Goal: Information Seeking & Learning: Find specific page/section

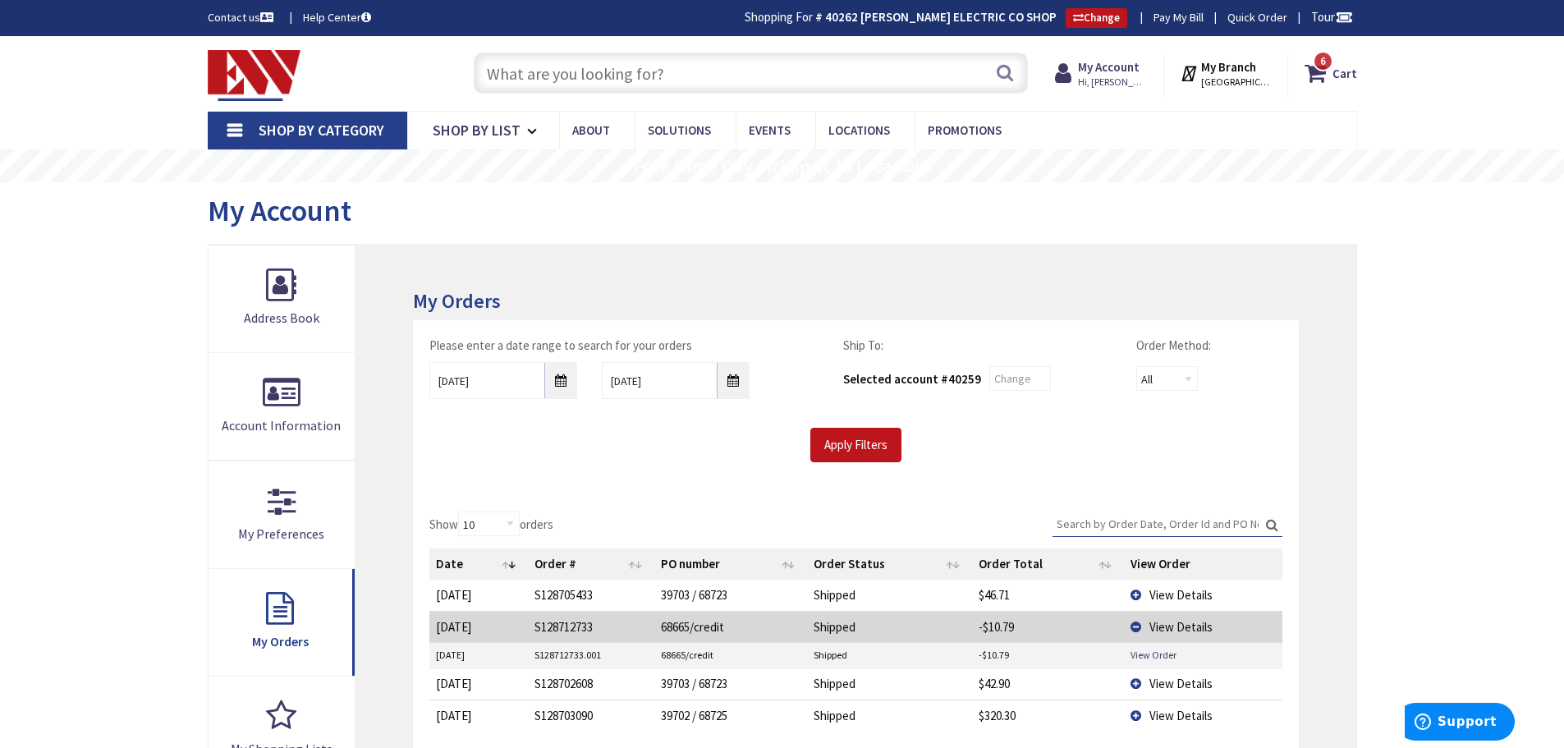
click at [786, 71] on input "text" at bounding box center [751, 73] width 554 height 41
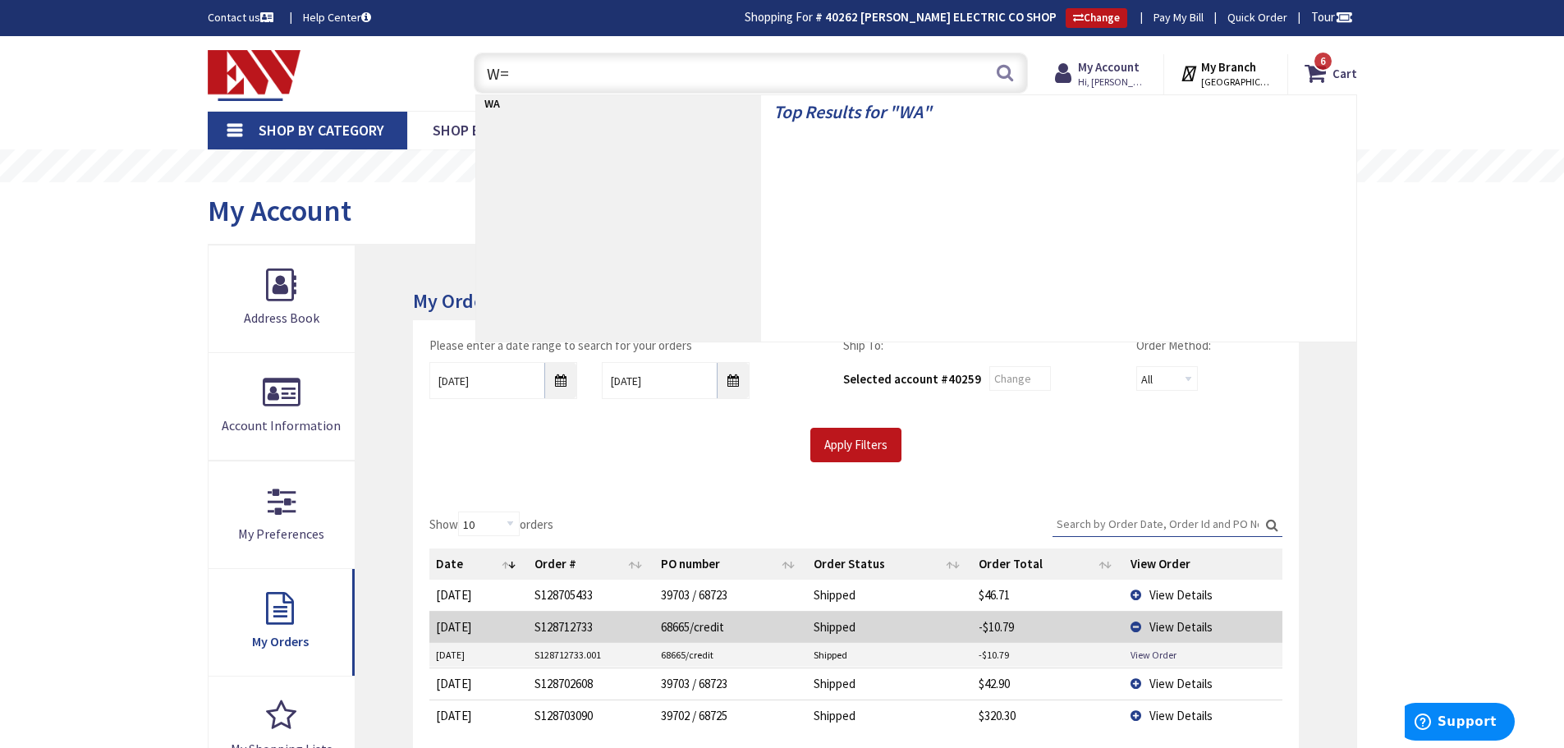
type input "W"
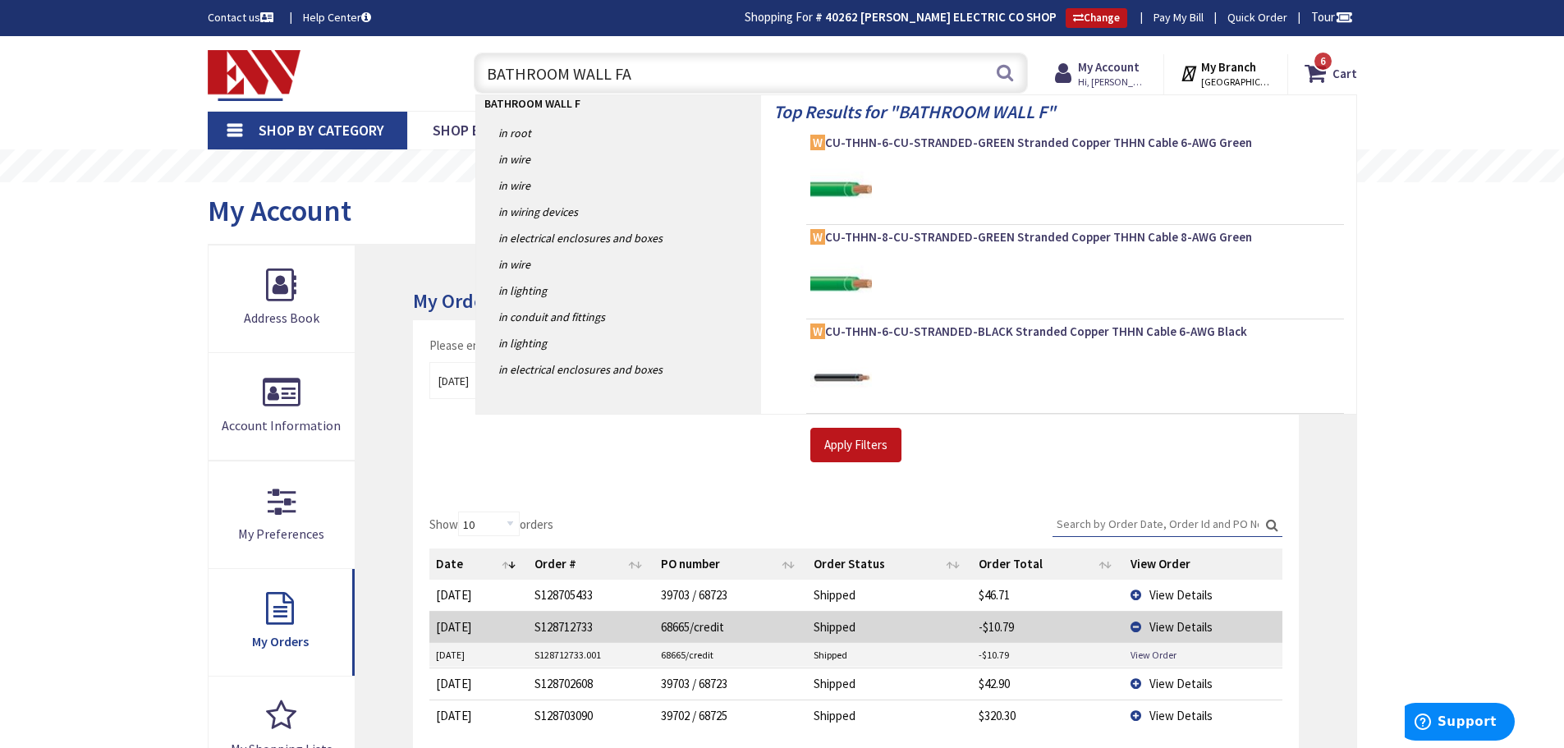
type input "BATHROOM WALL FAN"
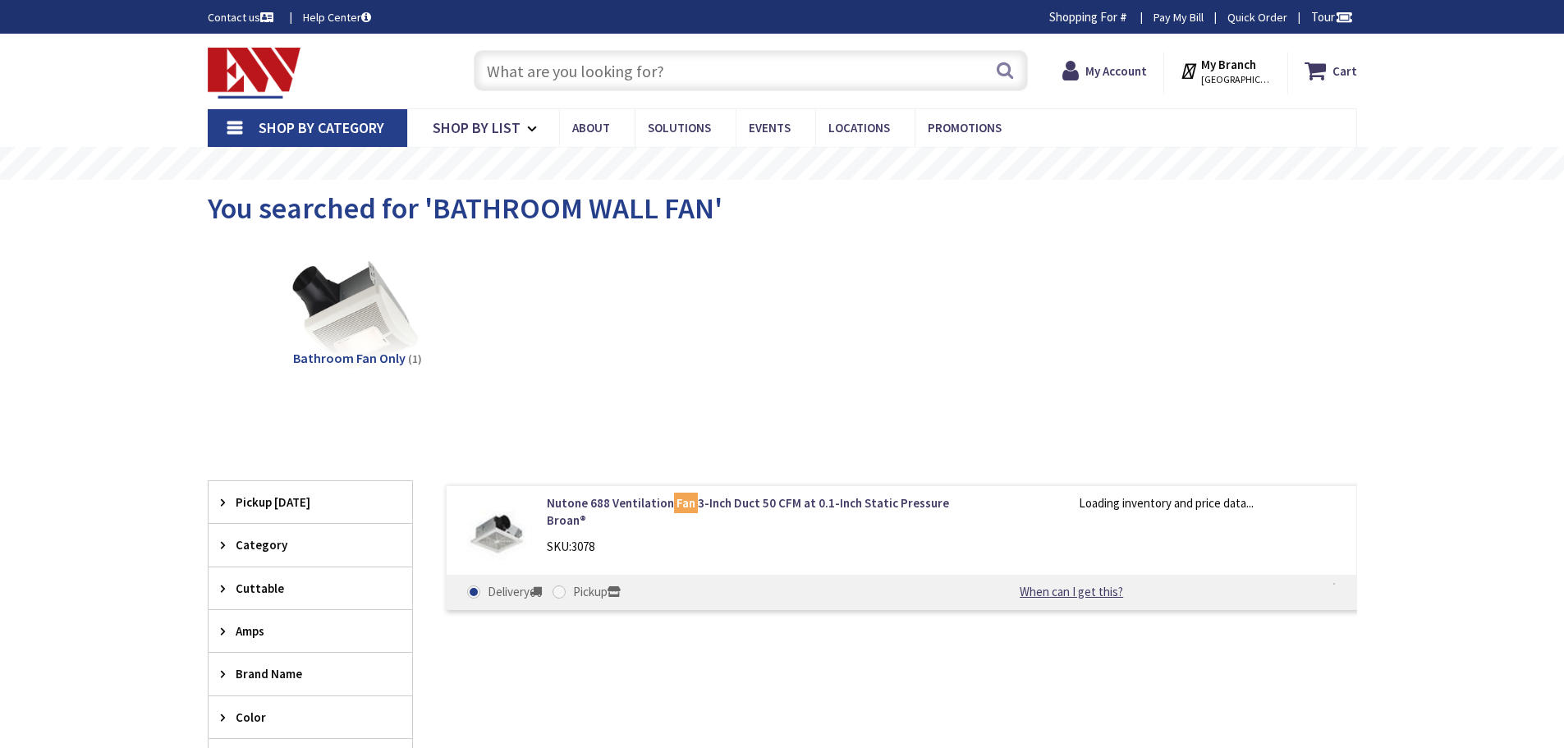
type input "D MA-[STREET_ADDRESS]"
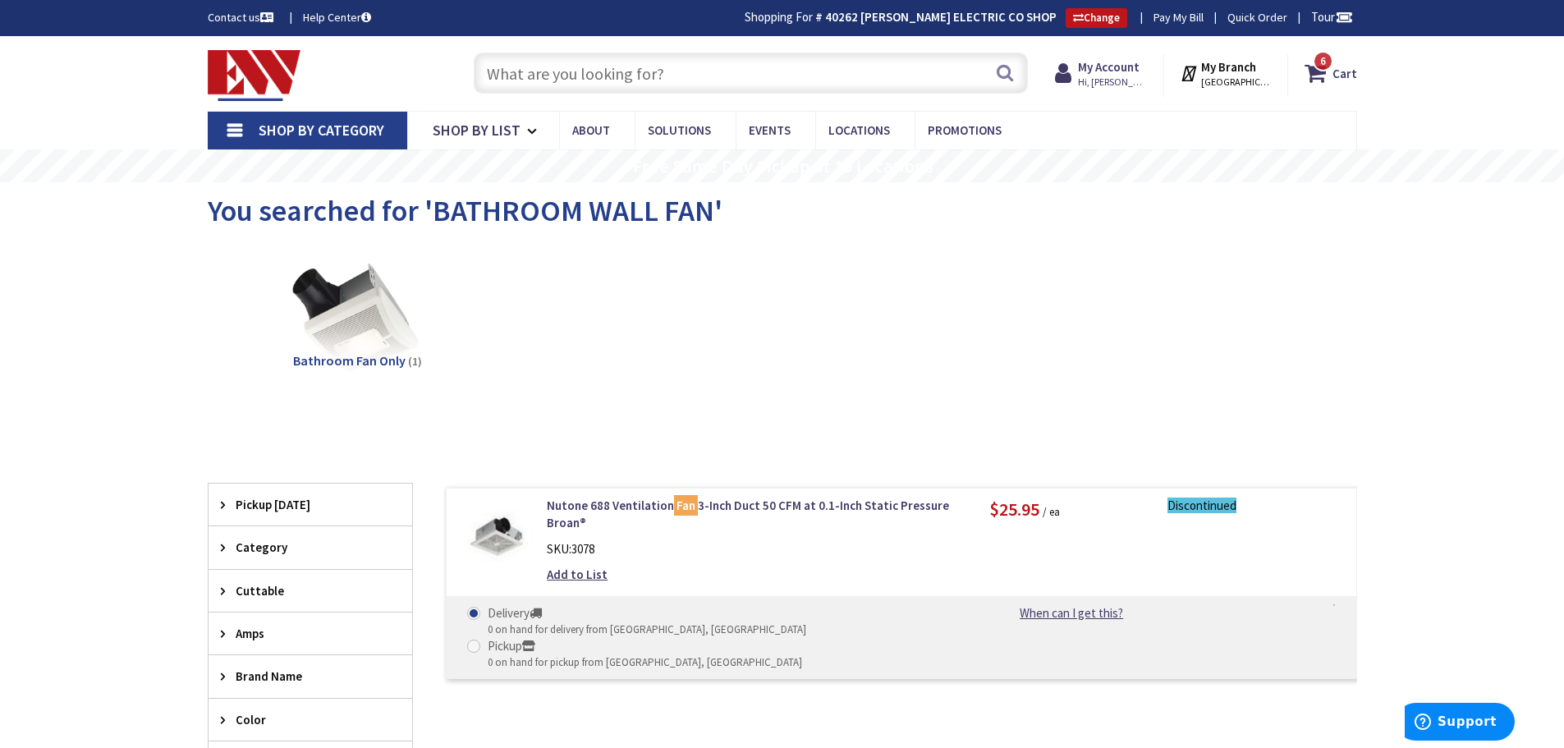
click at [658, 79] on input "text" at bounding box center [751, 73] width 554 height 41
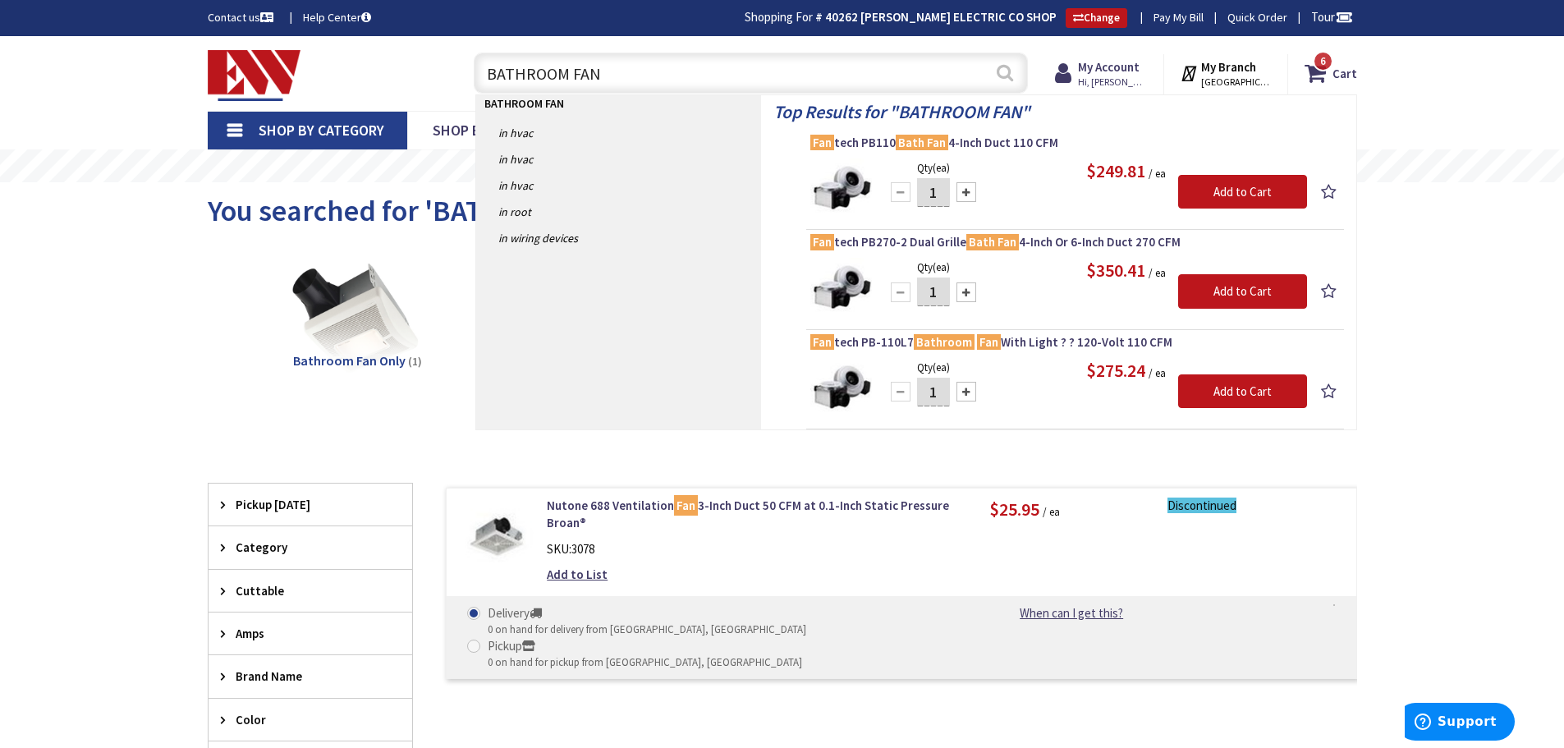
type input "BATHROOM FAN"
click at [997, 76] on button "Search" at bounding box center [1004, 72] width 21 height 37
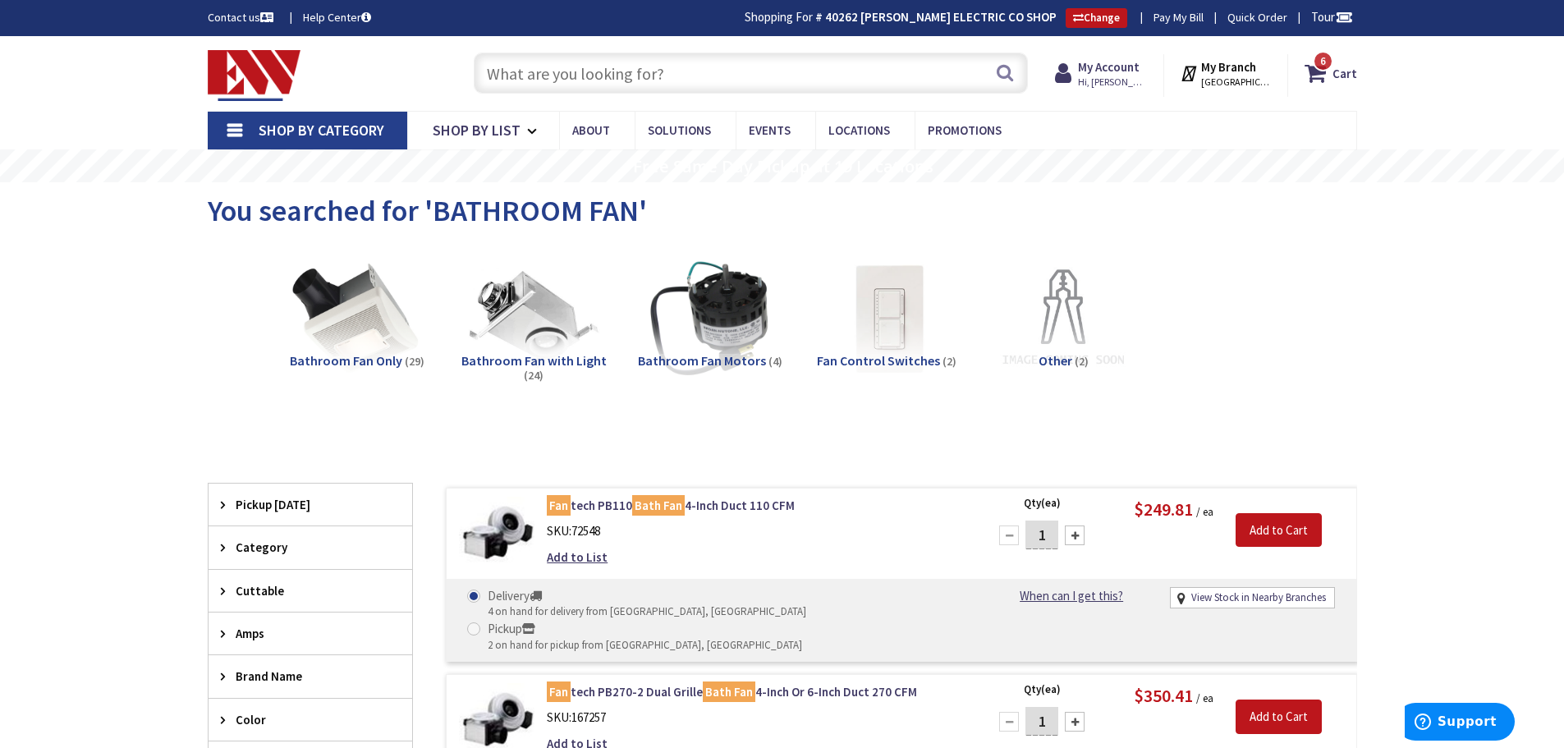
click at [764, 97] on div "Search" at bounding box center [746, 72] width 562 height 53
click at [773, 82] on input "text" at bounding box center [751, 73] width 554 height 41
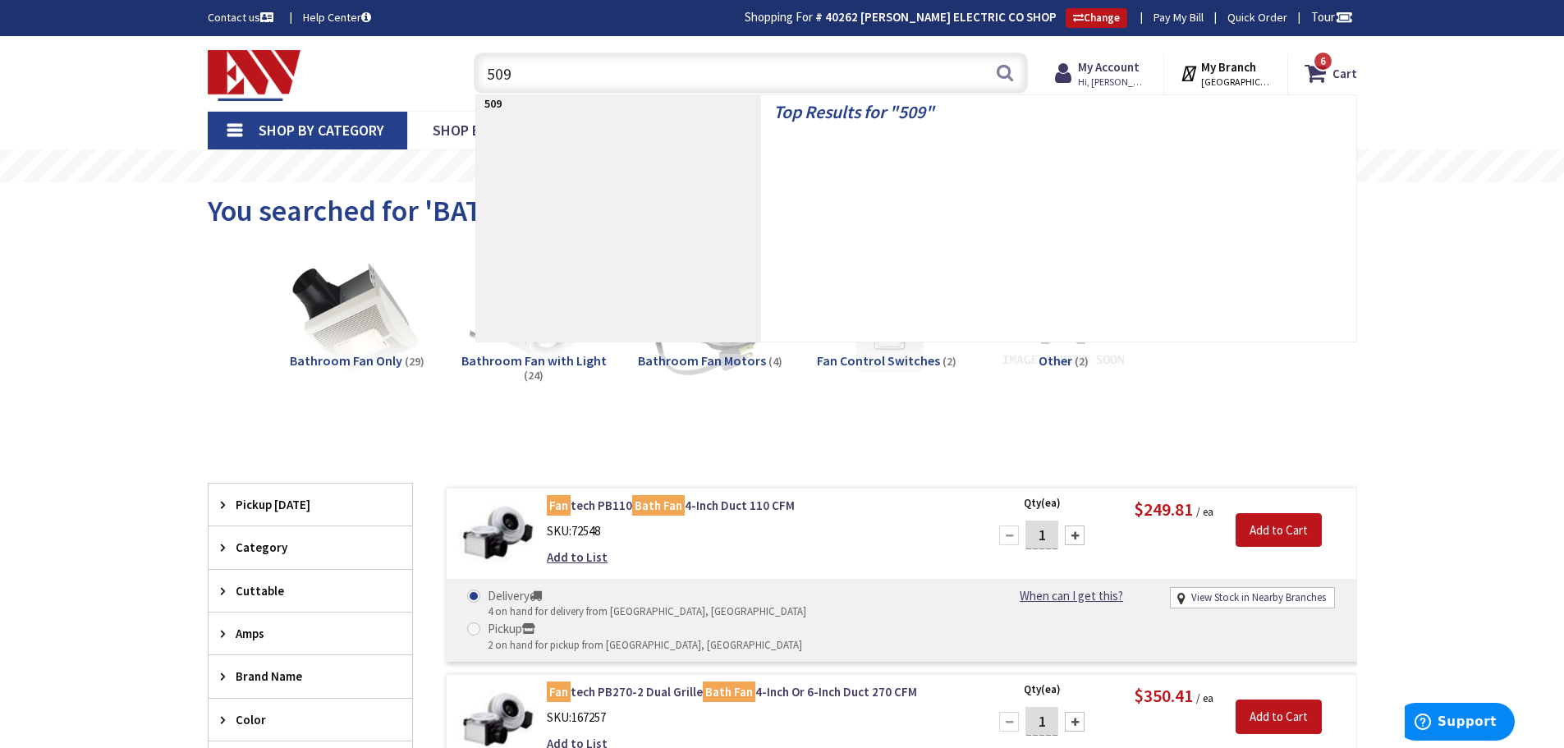
type input "509S"
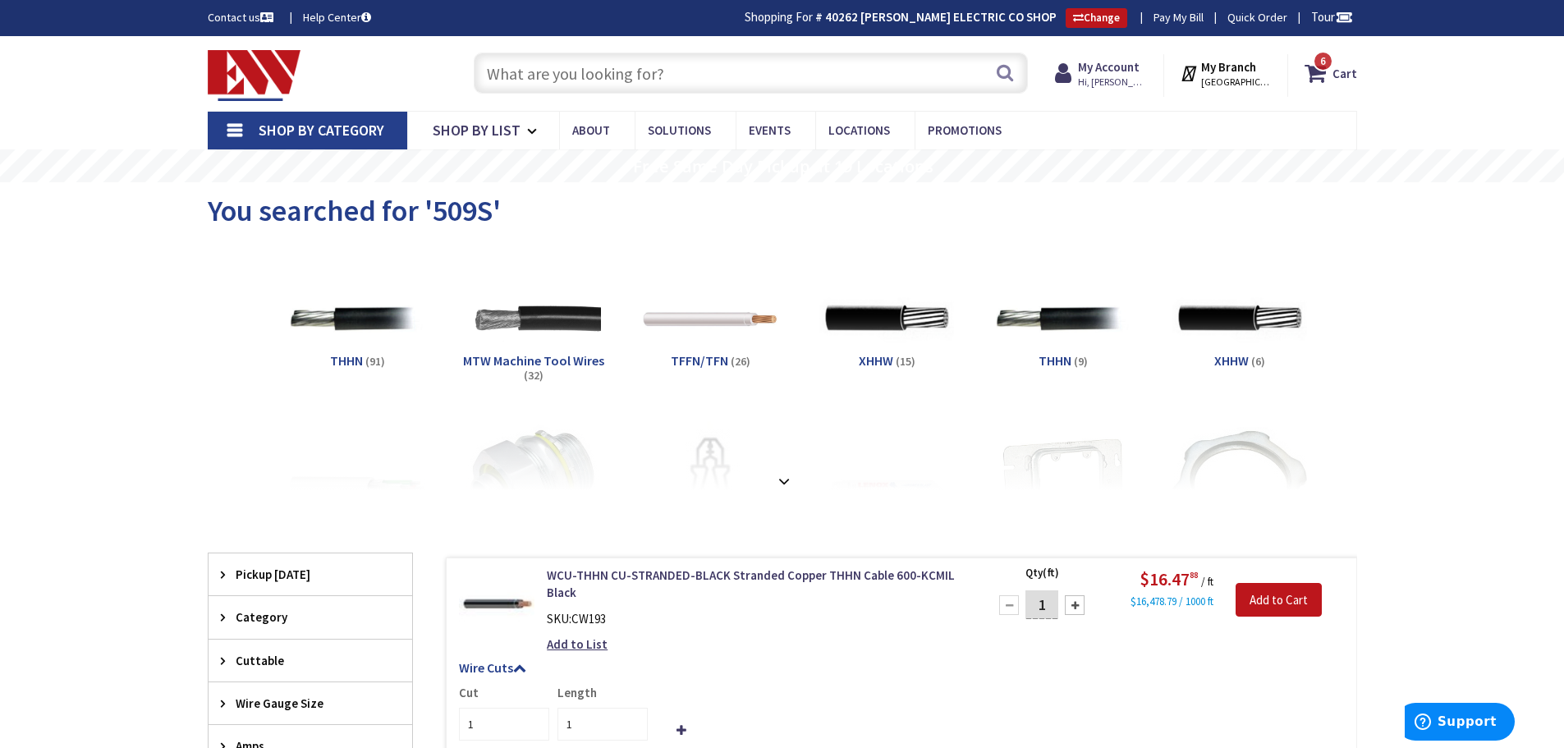
click at [767, 76] on input "text" at bounding box center [751, 73] width 554 height 41
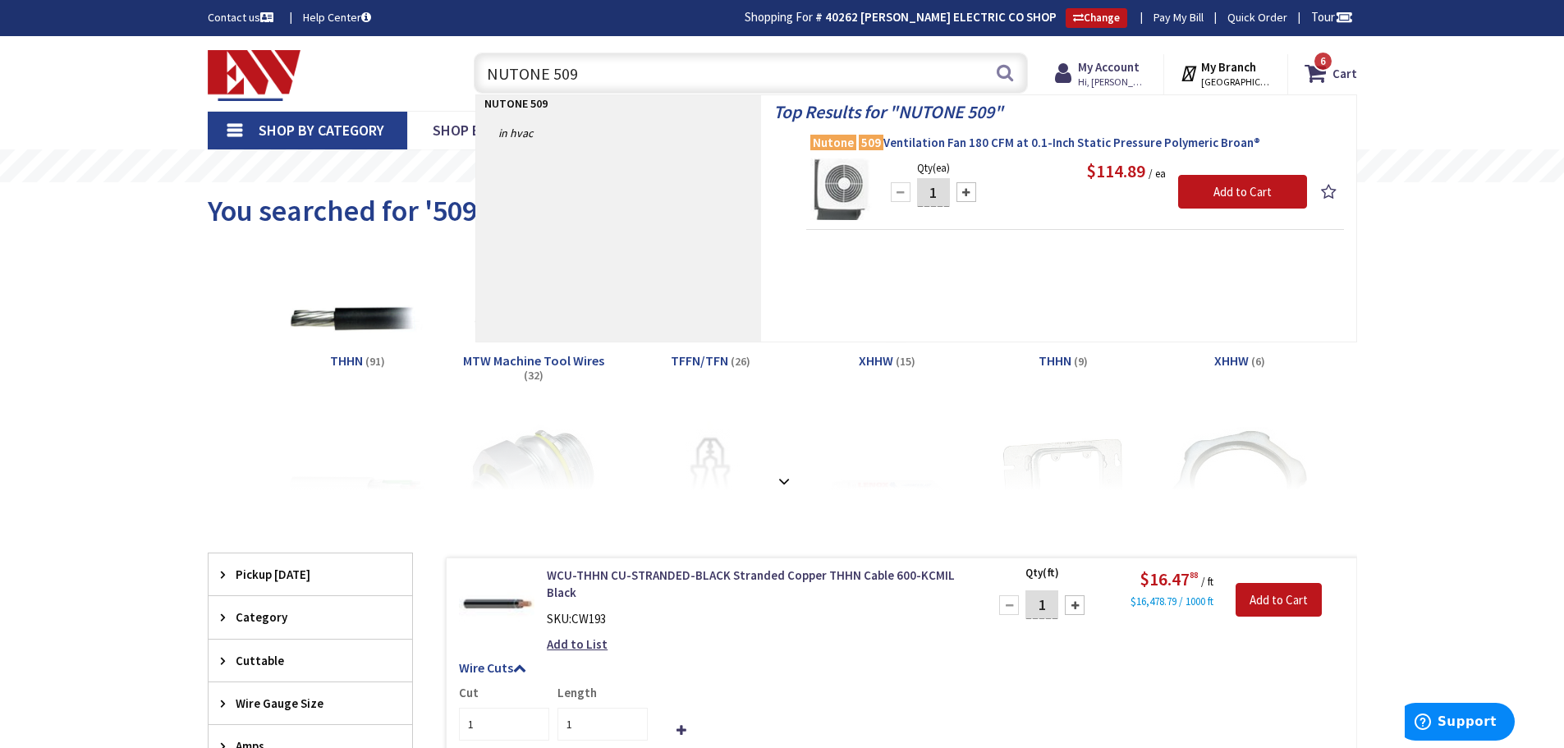
type input "NUTONE 509"
click at [1042, 147] on span "Nutone 509 Ventilation Fan 180 CFM at 0.1-Inch Static Pressure Polymeric Broan®" at bounding box center [1074, 143] width 529 height 16
